Goal: Task Accomplishment & Management: Use online tool/utility

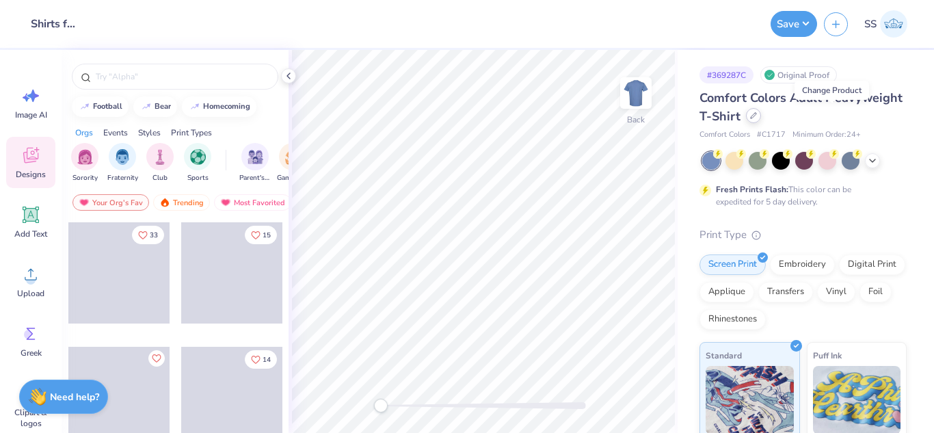
click at [757, 116] on icon at bounding box center [753, 115] width 7 height 7
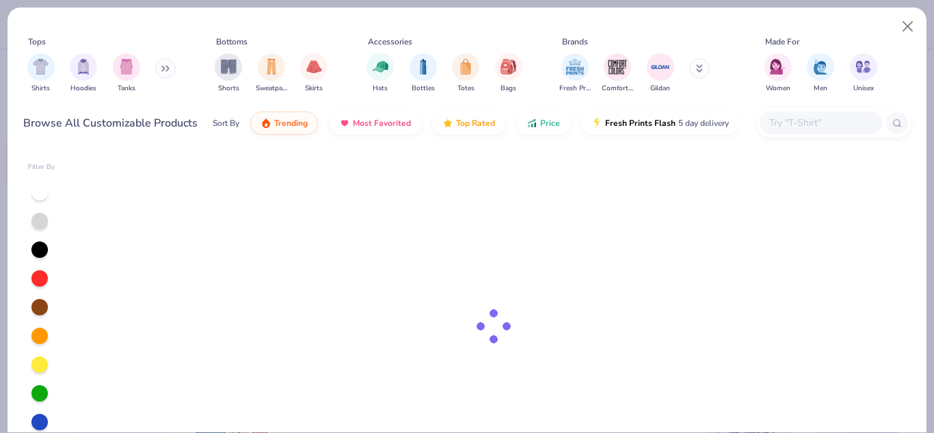
click at [818, 119] on input "text" at bounding box center [820, 123] width 105 height 16
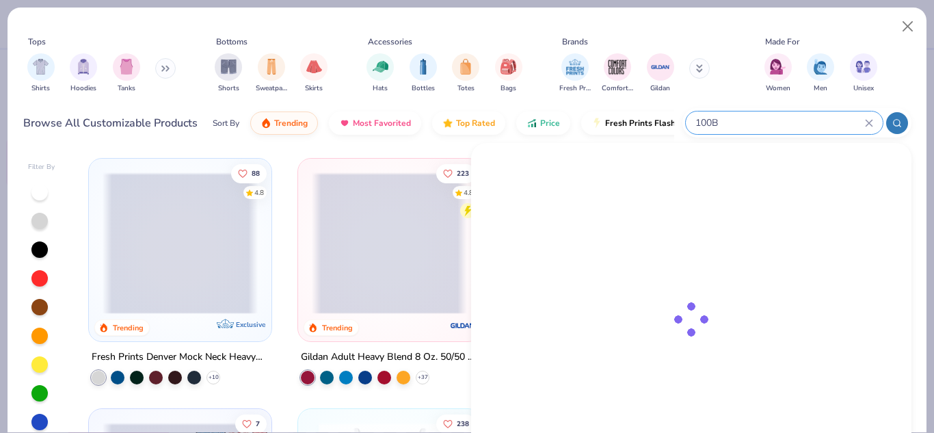
type input "100B"
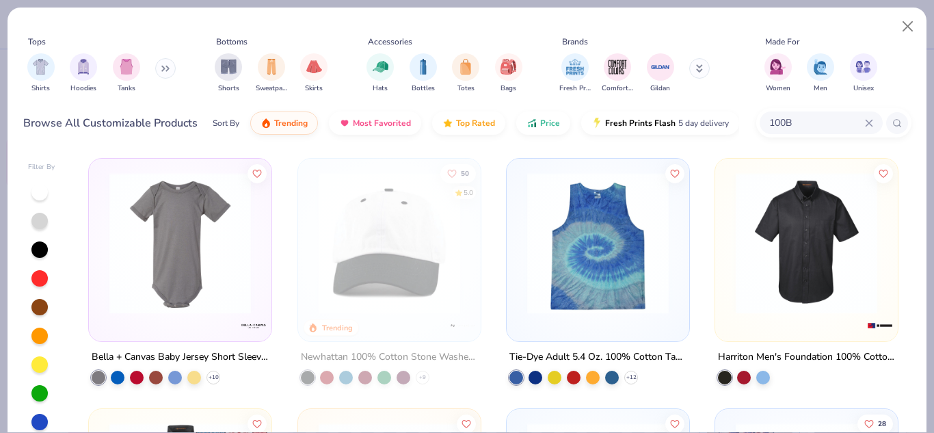
click at [213, 248] on img at bounding box center [180, 243] width 155 height 142
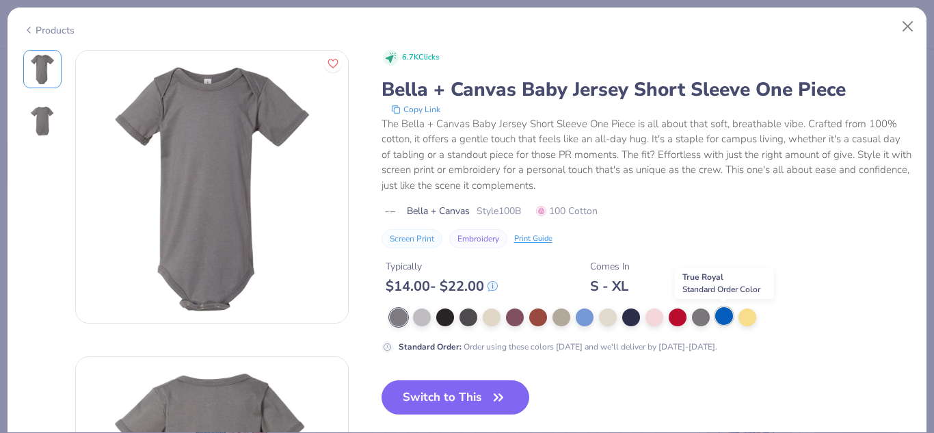
click at [727, 323] on div at bounding box center [724, 316] width 18 height 18
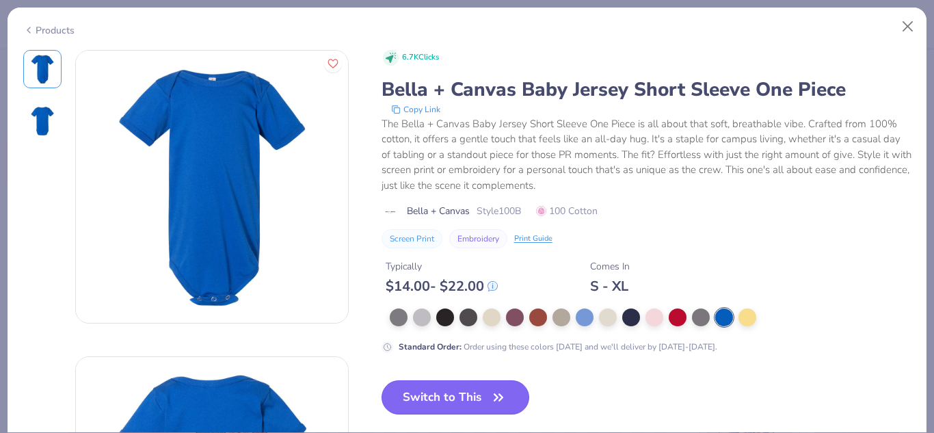
click at [468, 407] on button "Switch to This" at bounding box center [455, 397] width 148 height 34
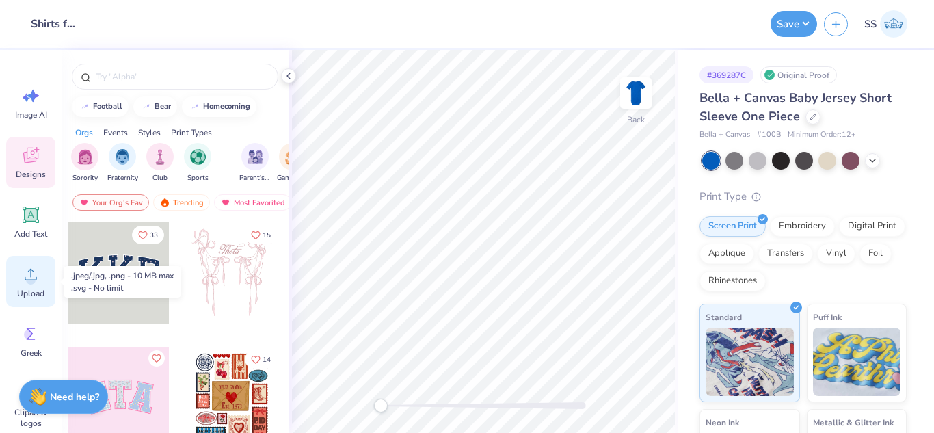
click at [26, 282] on icon at bounding box center [31, 274] width 21 height 21
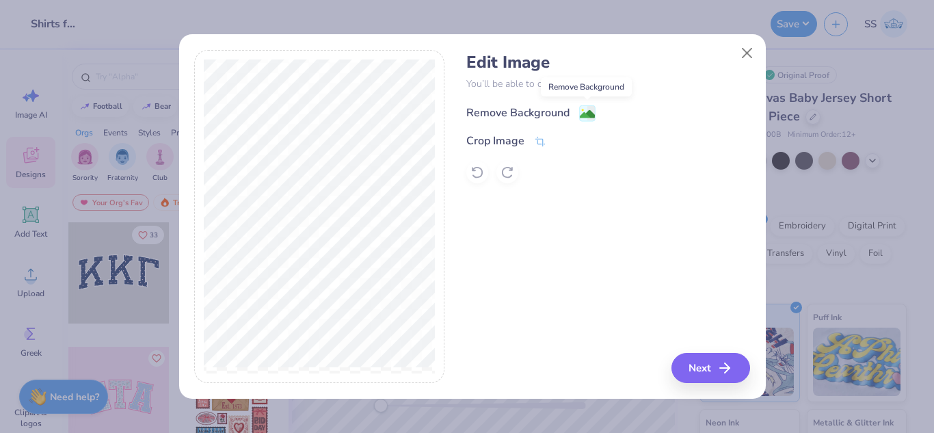
click at [579, 113] on rect at bounding box center [587, 113] width 16 height 16
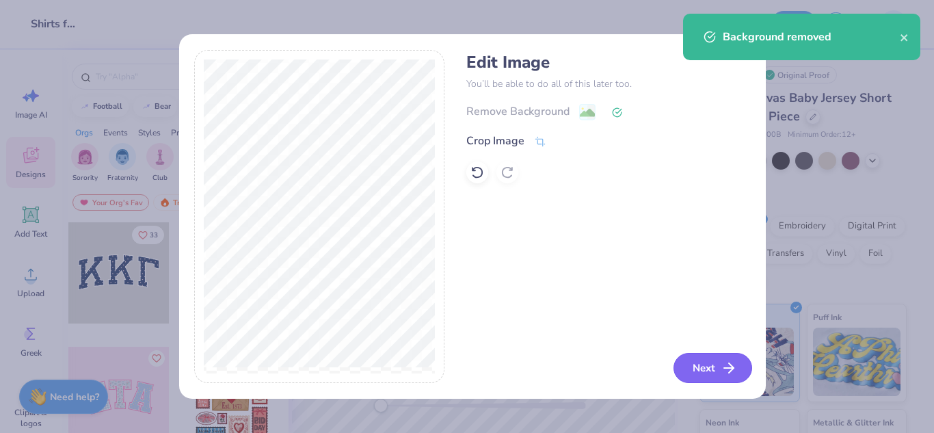
click at [722, 368] on icon "button" at bounding box center [729, 368] width 16 height 16
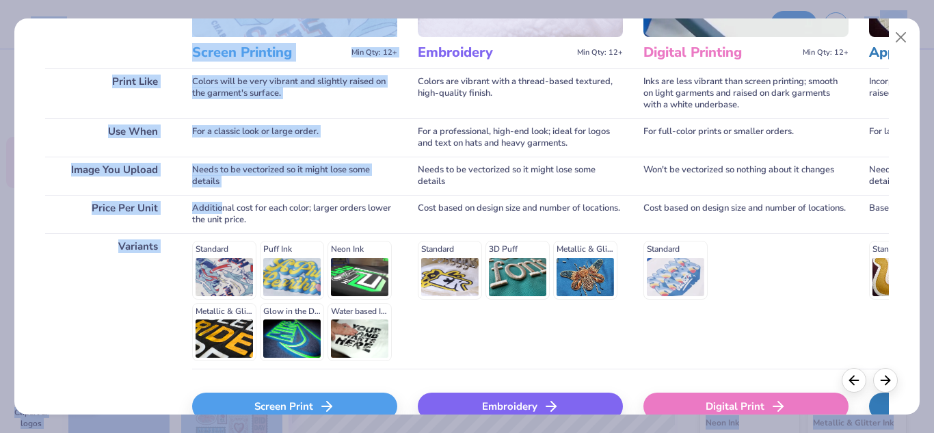
scroll to position [249, 0]
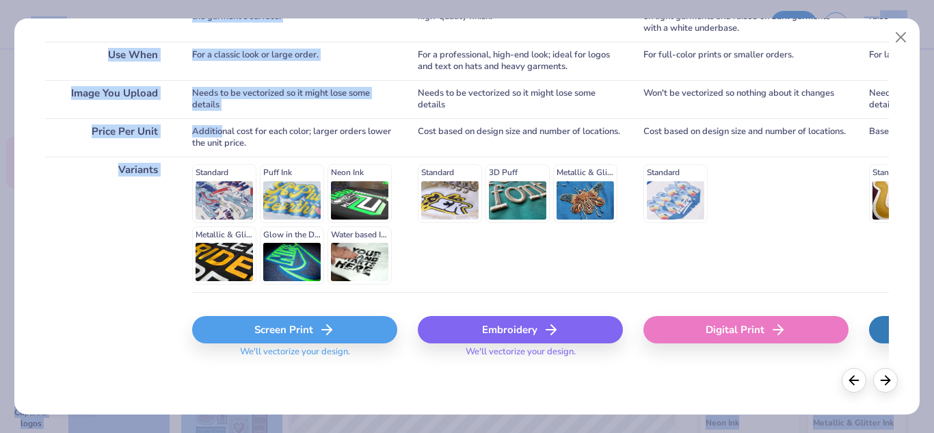
drag, startPoint x: 220, startPoint y: 381, endPoint x: 286, endPoint y: 435, distance: 85.0
click at [286, 432] on html "Design Title Shirts for Fly Flat Save SS Image AI Designs Add Text Upload Greek…" at bounding box center [467, 216] width 934 height 433
click at [255, 338] on div "Screen Print" at bounding box center [294, 329] width 205 height 27
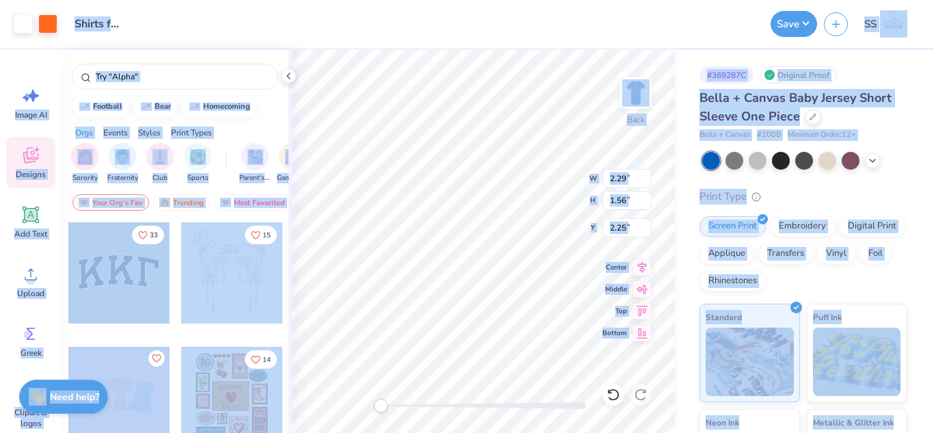
type input "1.26"
type input "1.65"
type input "1.10"
type input "1.38"
type input "1.41"
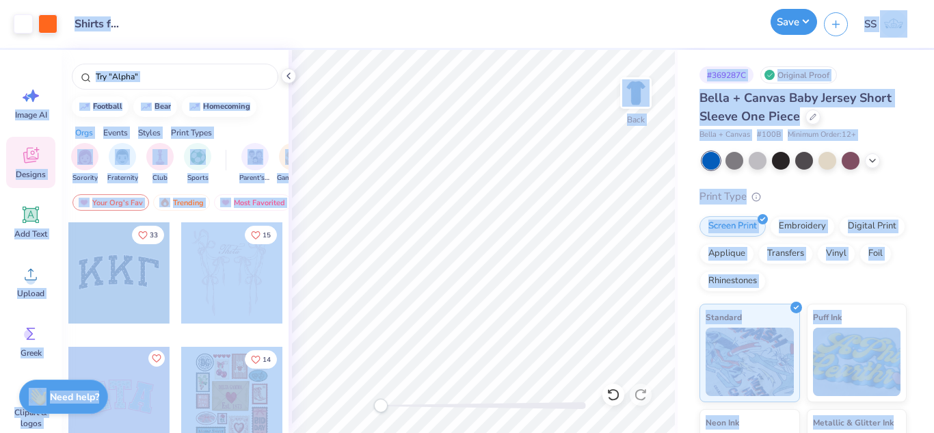
click at [778, 16] on button "Save" at bounding box center [793, 22] width 46 height 26
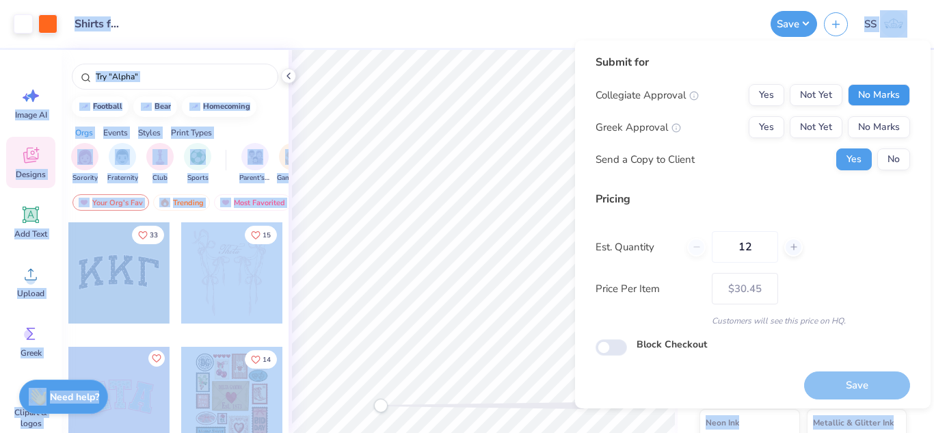
click at [870, 88] on button "No Marks" at bounding box center [879, 95] width 62 height 22
click at [876, 127] on button "No Marks" at bounding box center [879, 127] width 62 height 22
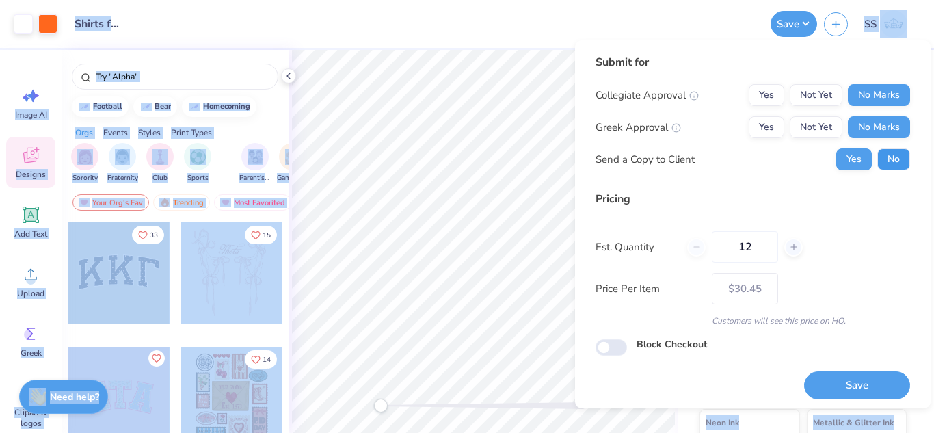
click at [887, 164] on button "No" at bounding box center [893, 159] width 33 height 22
click at [881, 399] on button "Save" at bounding box center [857, 385] width 106 height 28
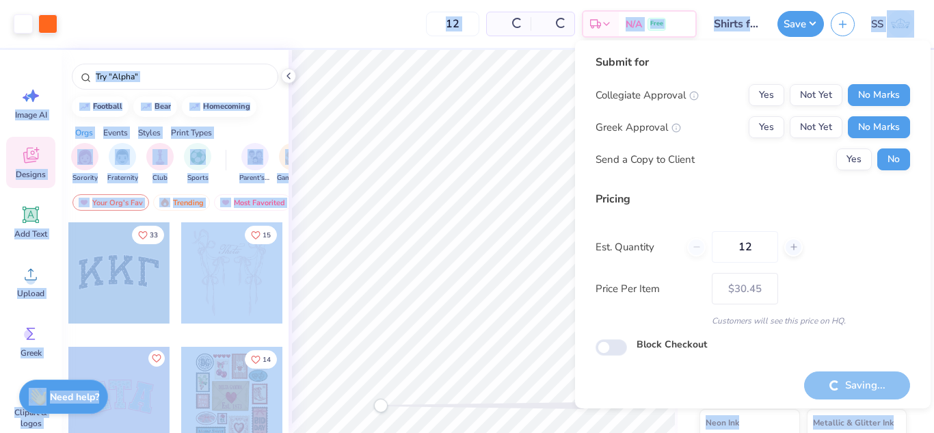
type input "– –"
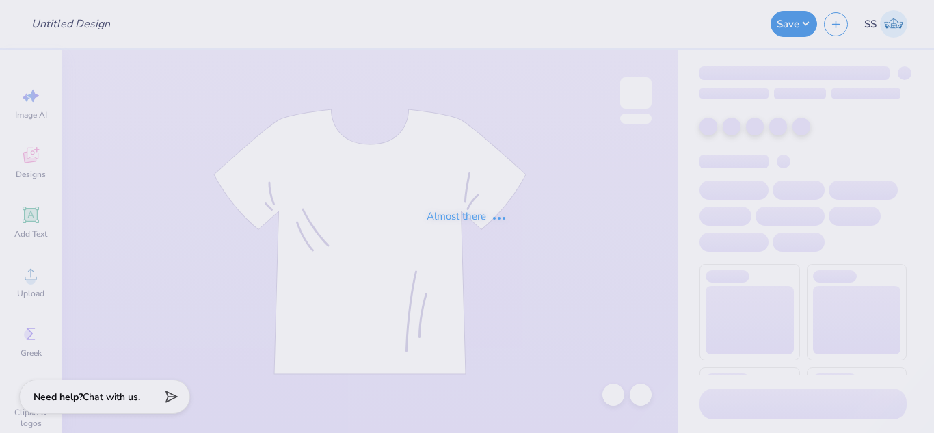
type input "Shirts for Fly Flat"
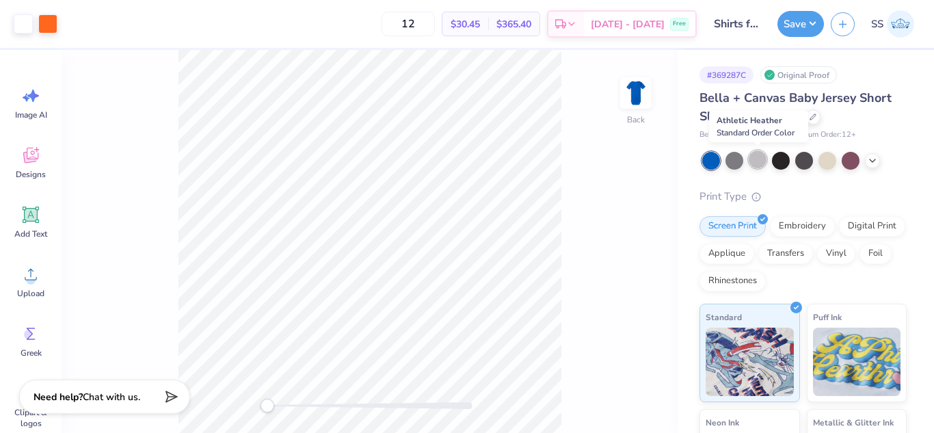
click at [757, 161] on div at bounding box center [758, 159] width 18 height 18
click at [774, 163] on div at bounding box center [781, 159] width 18 height 18
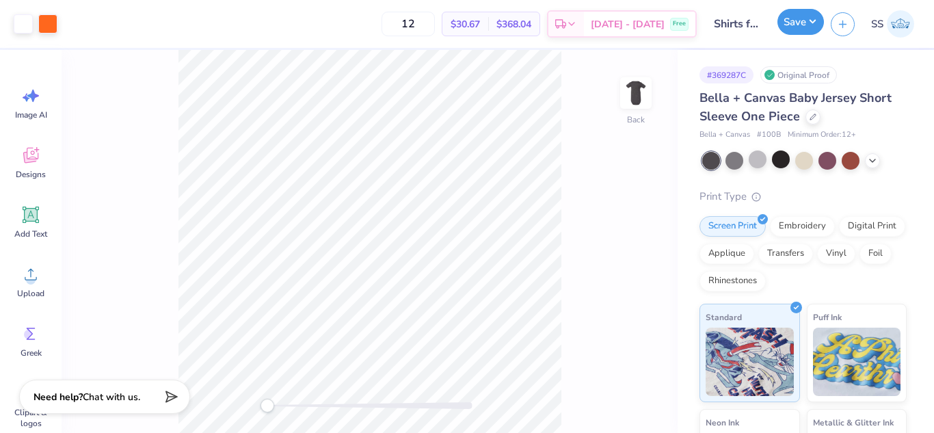
click at [796, 16] on button "Save" at bounding box center [800, 22] width 46 height 26
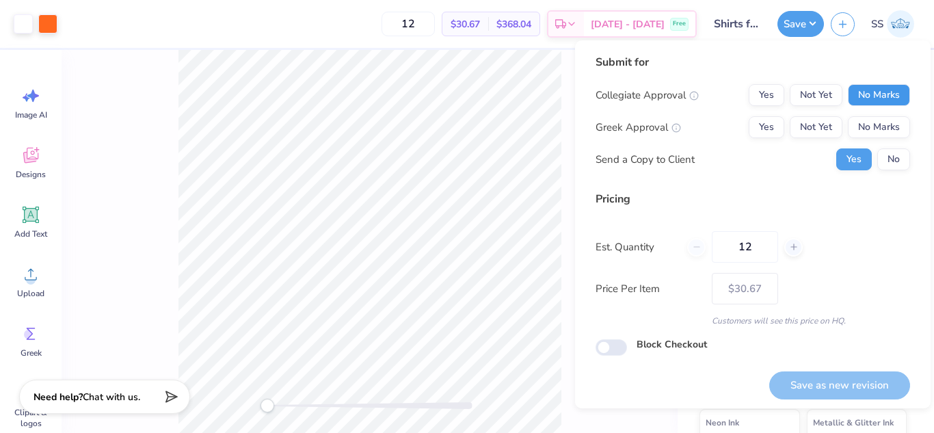
click at [848, 98] on button "No Marks" at bounding box center [879, 95] width 62 height 22
click at [859, 129] on button "No Marks" at bounding box center [879, 127] width 62 height 22
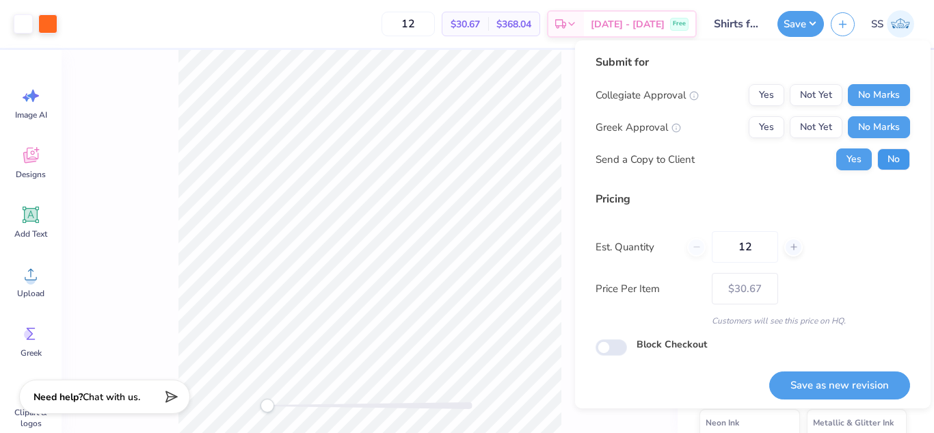
click at [883, 157] on button "No" at bounding box center [893, 159] width 33 height 22
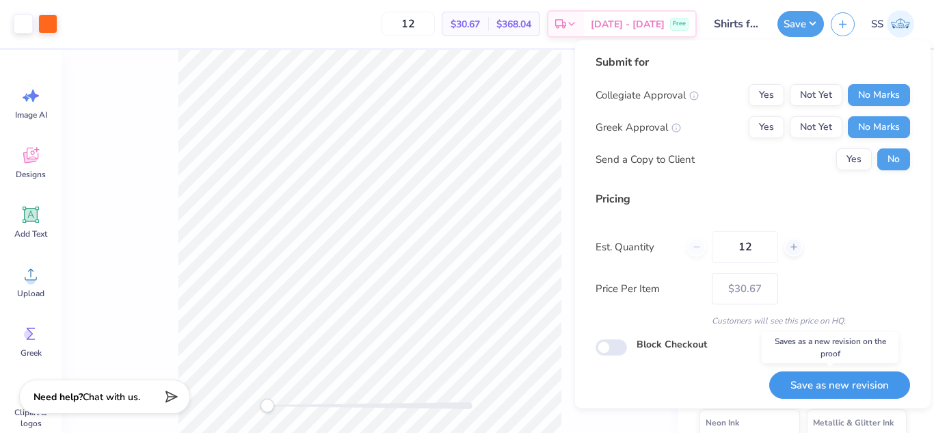
click at [805, 390] on button "Save as new revision" at bounding box center [839, 385] width 141 height 28
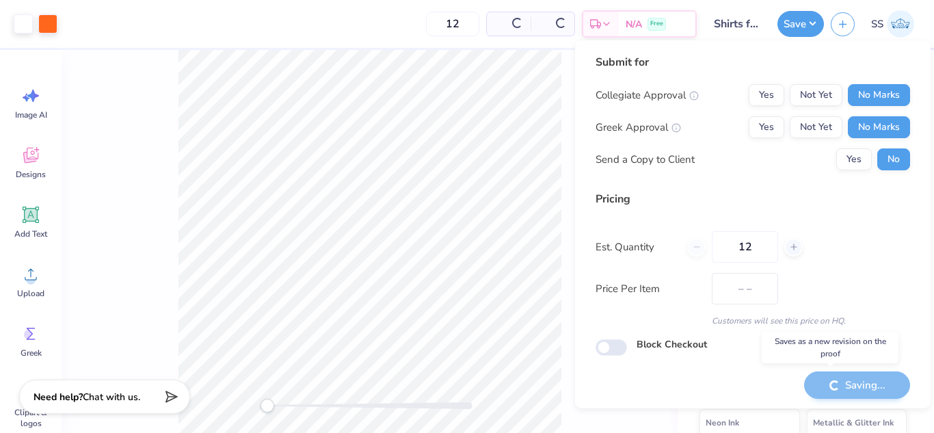
type input "$30.67"
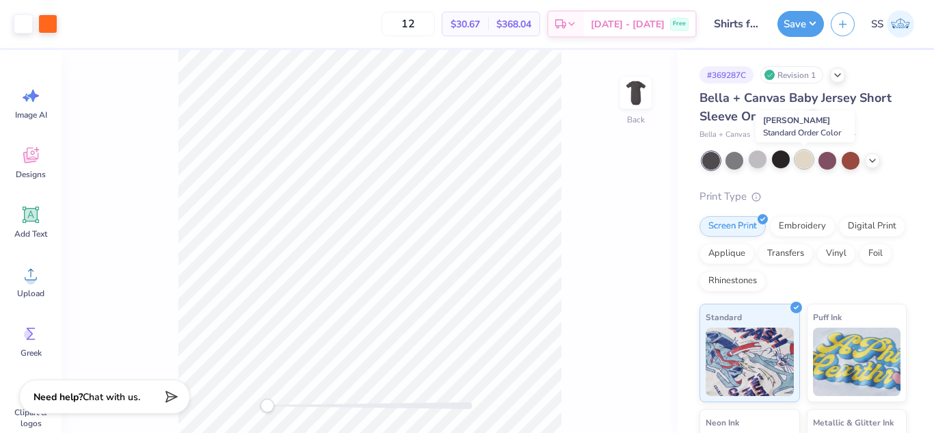
click at [809, 159] on div at bounding box center [804, 159] width 18 height 18
click at [825, 160] on div at bounding box center [827, 159] width 18 height 18
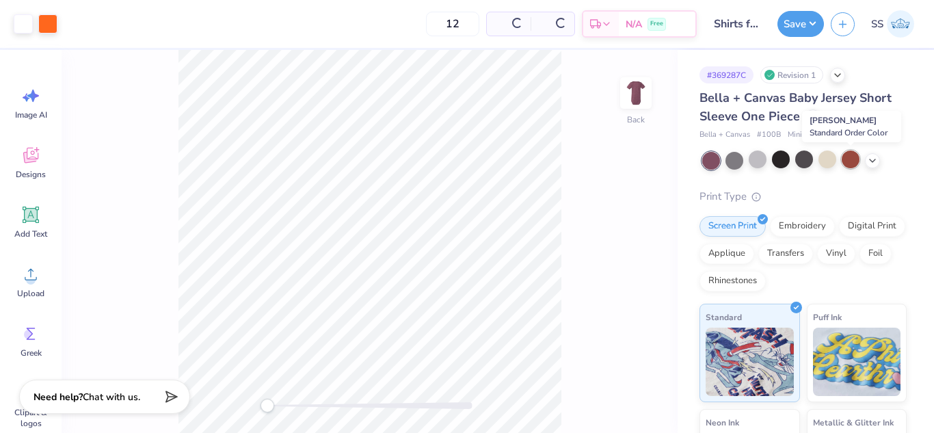
click at [856, 163] on div at bounding box center [851, 159] width 18 height 18
click at [871, 163] on icon at bounding box center [872, 159] width 11 height 11
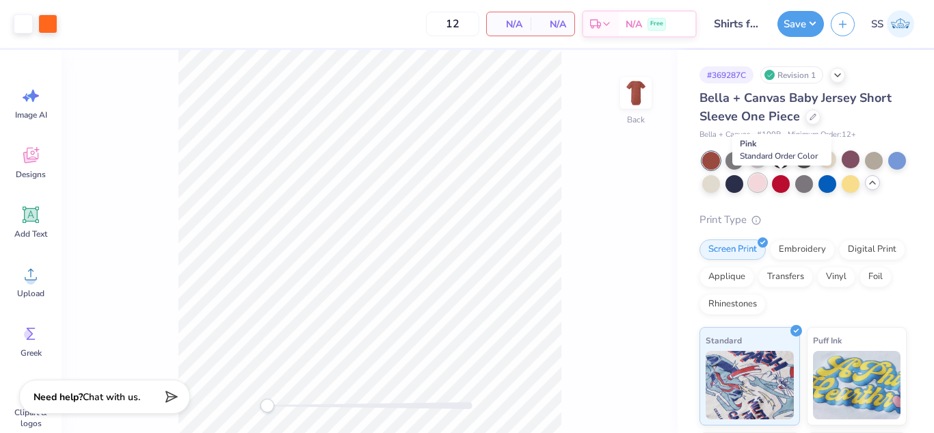
click at [766, 176] on div at bounding box center [758, 183] width 18 height 18
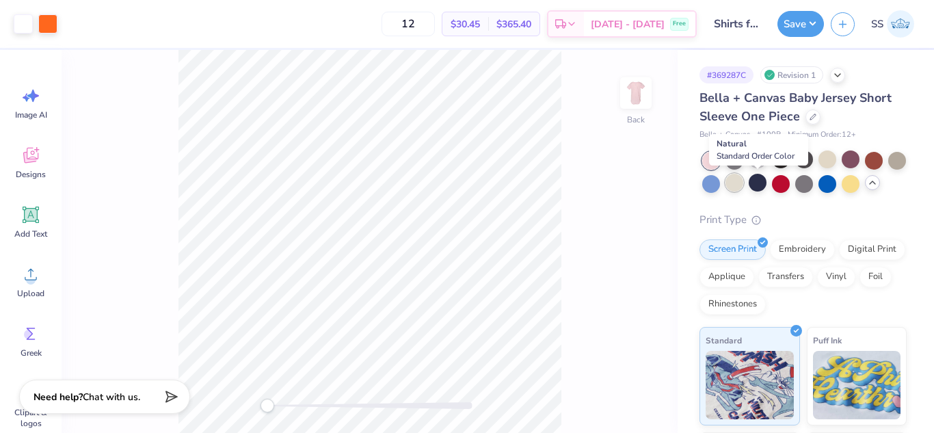
click at [743, 183] on div at bounding box center [734, 183] width 18 height 18
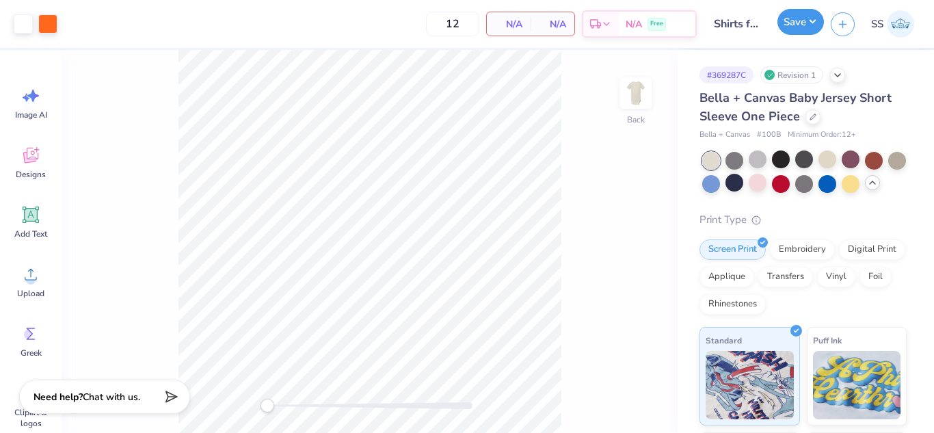
click at [803, 19] on button "Save" at bounding box center [800, 22] width 46 height 26
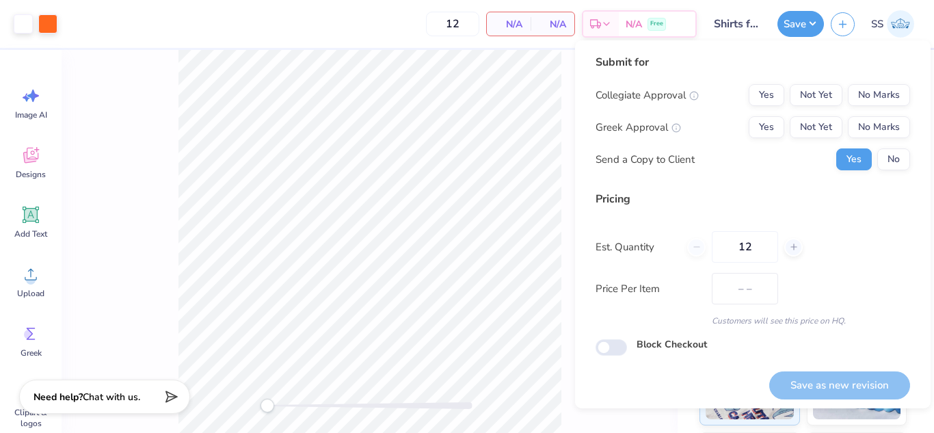
click at [571, 120] on div "Back" at bounding box center [370, 241] width 616 height 383
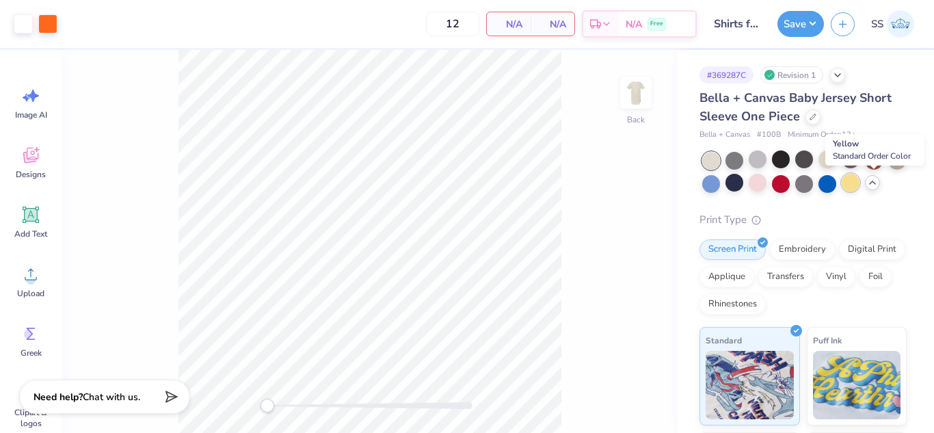
click at [859, 185] on div at bounding box center [851, 183] width 18 height 18
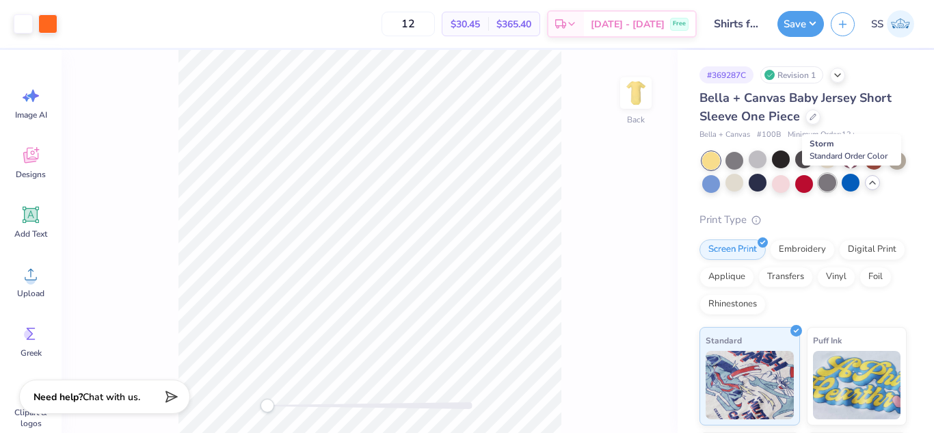
click at [836, 186] on div at bounding box center [827, 183] width 18 height 18
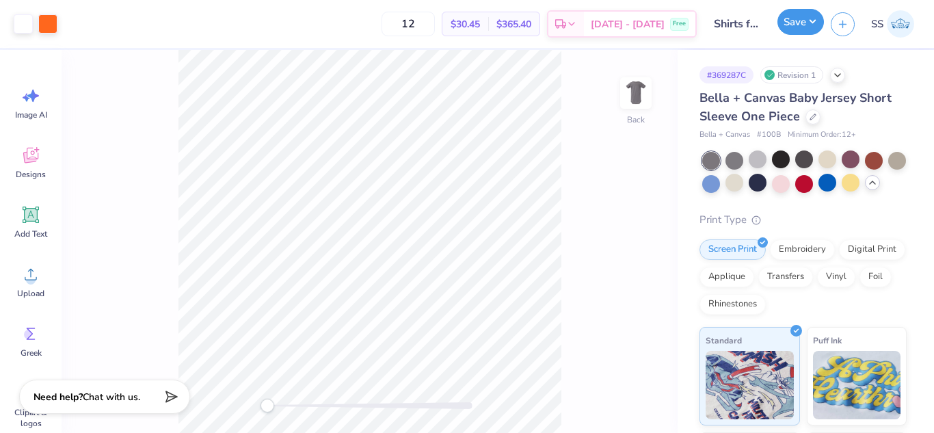
click at [811, 34] on button "Save" at bounding box center [800, 22] width 46 height 26
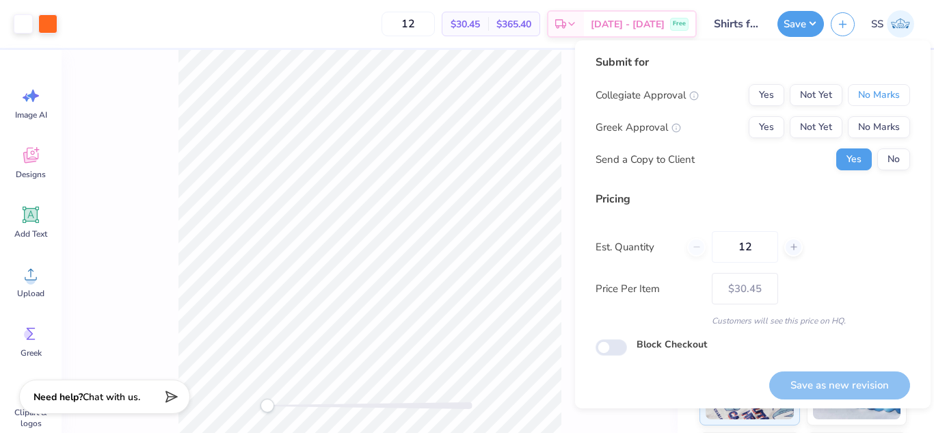
drag, startPoint x: 846, startPoint y: 88, endPoint x: 855, endPoint y: 113, distance: 27.0
click at [855, 113] on div "Collegiate Approval Yes Not Yet No Marks Greek Approval Yes Not Yet No Marks Se…" at bounding box center [752, 127] width 314 height 86
click at [856, 124] on button "No Marks" at bounding box center [879, 127] width 62 height 22
click at [857, 98] on button "No Marks" at bounding box center [879, 95] width 62 height 22
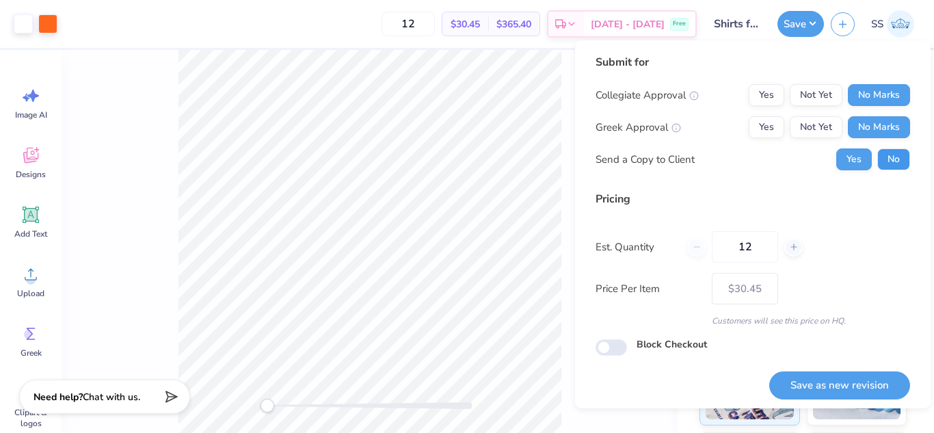
click at [877, 161] on button "No" at bounding box center [893, 159] width 33 height 22
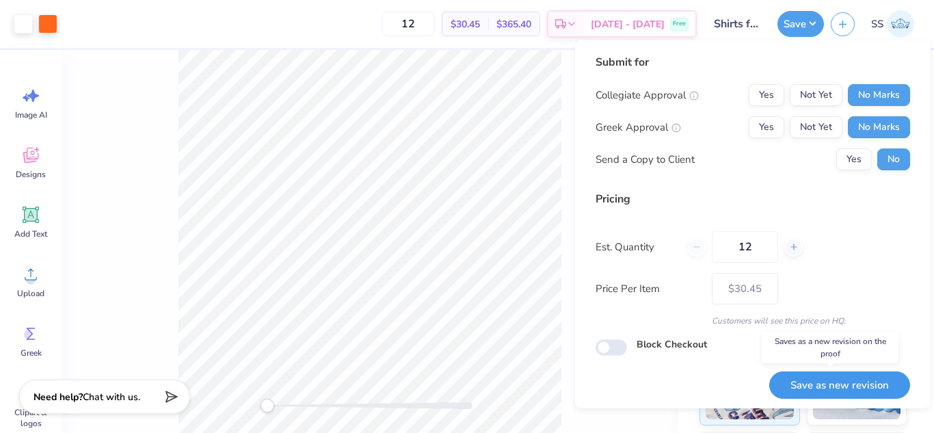
click at [822, 386] on button "Save as new revision" at bounding box center [839, 385] width 141 height 28
type input "$30.45"
